Goal: Browse casually

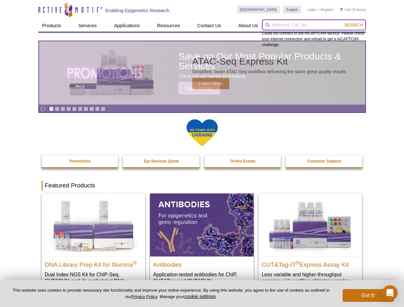
click at [314, 25] on input "search" at bounding box center [314, 25] width 104 height 11
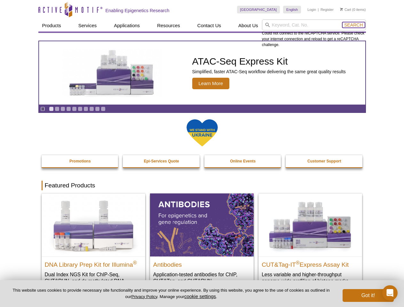
click at [354, 25] on span "Search" at bounding box center [354, 24] width 19 height 5
click at [43, 109] on icon "Pause" at bounding box center [43, 109] width 4 height 4
click at [51, 109] on link "Go to slide 1" at bounding box center [51, 109] width 5 height 5
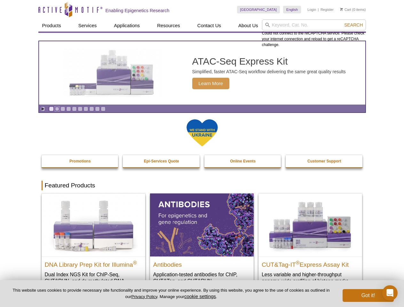
click at [57, 109] on link "Go to slide 2" at bounding box center [57, 109] width 5 height 5
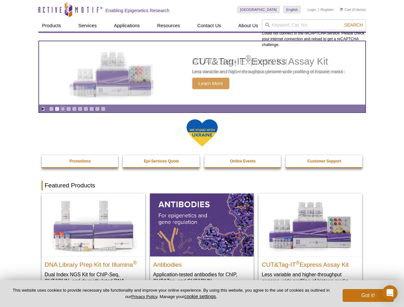
click at [63, 109] on link "Go to slide 3" at bounding box center [63, 109] width 5 height 5
click at [69, 109] on link "Go to slide 4" at bounding box center [68, 109] width 5 height 5
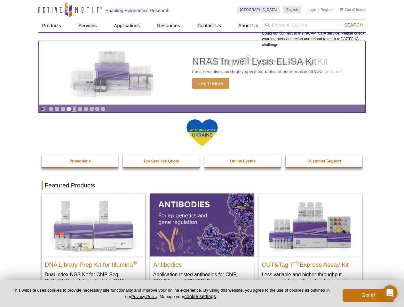
click at [74, 109] on link "Go to slide 5" at bounding box center [74, 109] width 5 height 5
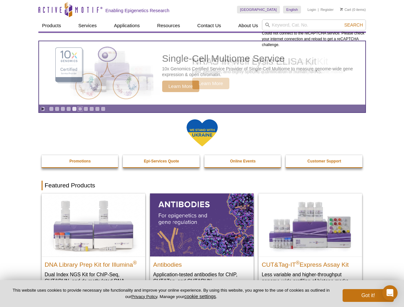
click at [80, 109] on link "Go to slide 6" at bounding box center [80, 109] width 5 height 5
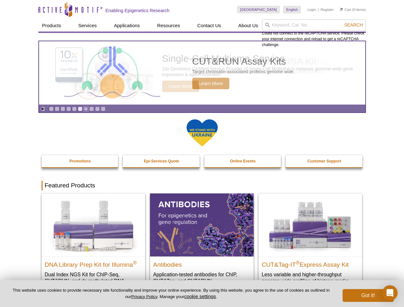
click at [86, 109] on link "Go to slide 7" at bounding box center [86, 109] width 5 height 5
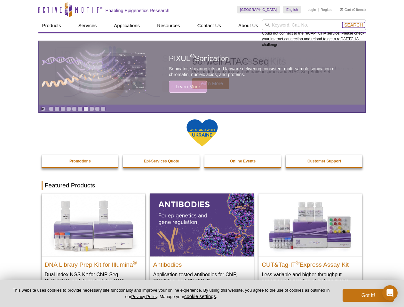
click at [354, 25] on span "Search" at bounding box center [354, 24] width 19 height 5
